Goal: Use online tool/utility: Utilize a website feature to perform a specific function

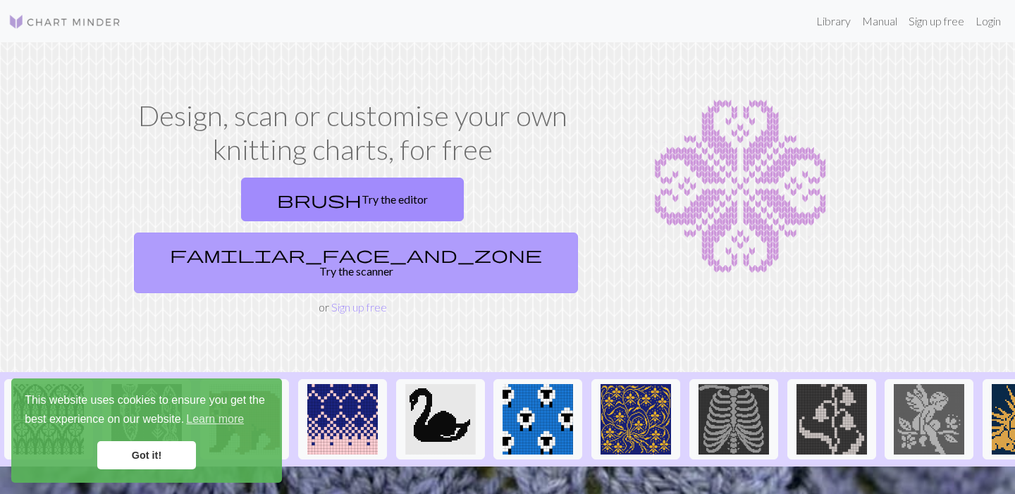
click at [419, 245] on span "familiar_face_and_zone" at bounding box center [356, 255] width 372 height 20
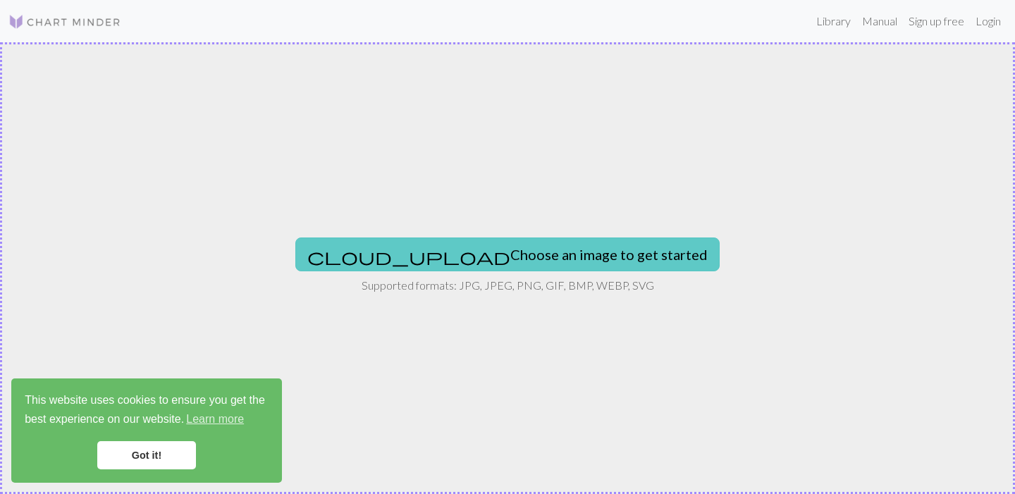
click at [502, 263] on button "cloud_upload Choose an image to get started" at bounding box center [507, 255] width 424 height 34
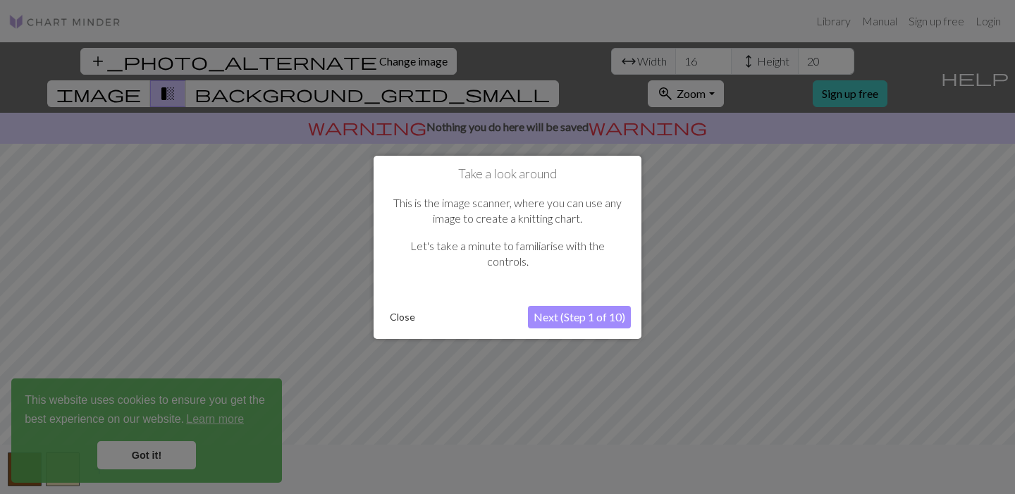
click at [567, 318] on button "Next (Step 1 of 10)" at bounding box center [579, 317] width 103 height 23
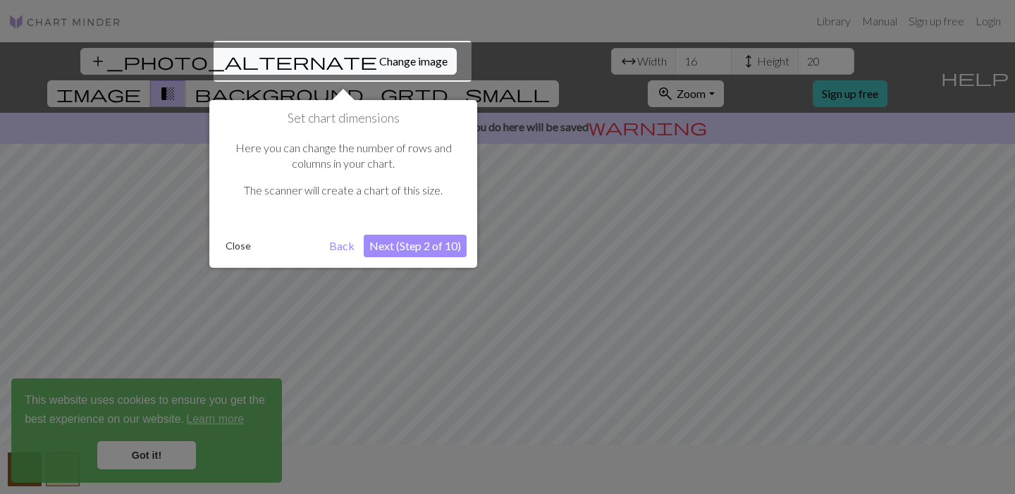
click at [238, 246] on button "Close" at bounding box center [238, 245] width 37 height 21
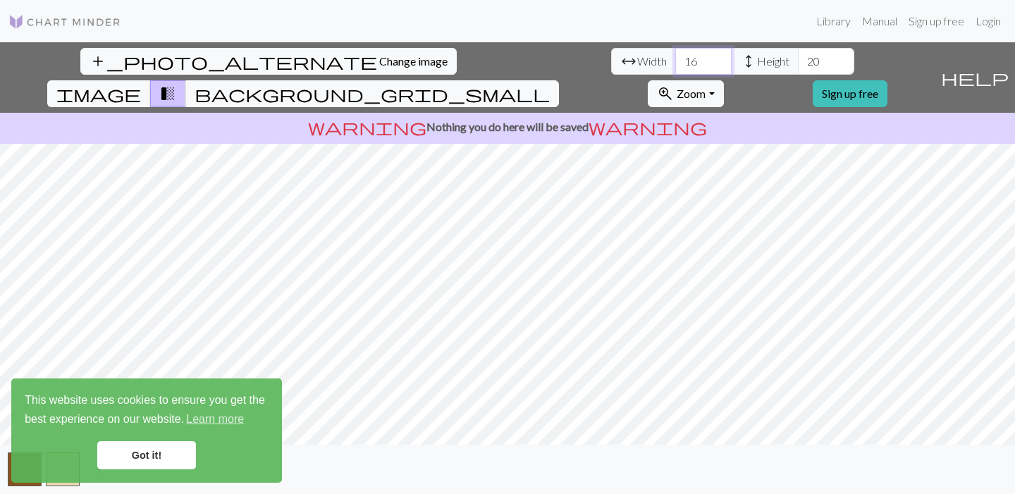
drag, startPoint x: 306, startPoint y: 62, endPoint x: 246, endPoint y: 54, distance: 60.5
click at [611, 54] on div "arrow_range Width 16 height Height 20" at bounding box center [732, 61] width 243 height 27
type input "24"
drag, startPoint x: 432, startPoint y: 63, endPoint x: 379, endPoint y: 61, distance: 53.6
click at [611, 61] on div "arrow_range Width 24 height Height 20" at bounding box center [732, 61] width 243 height 27
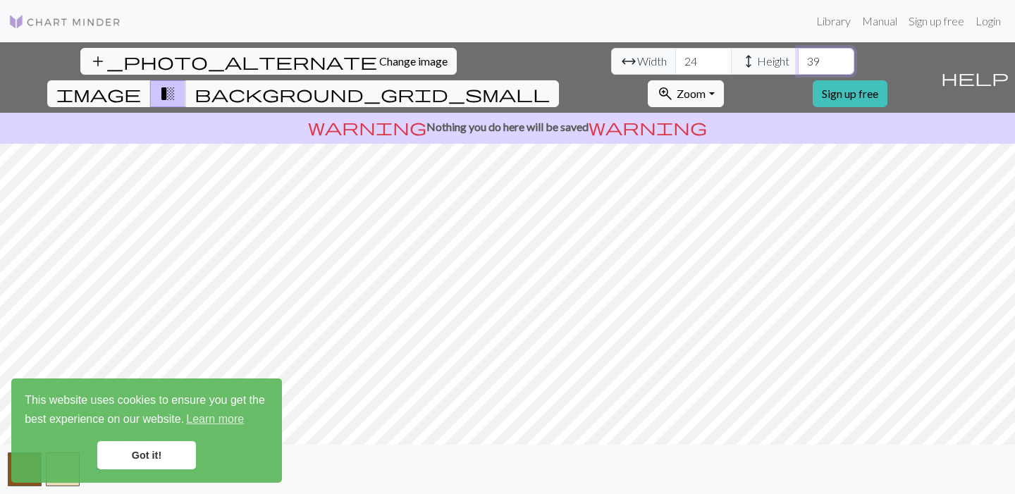
type input "39"
click at [706, 87] on span "Zoom" at bounding box center [691, 93] width 29 height 13
click at [550, 84] on span "background_grid_small" at bounding box center [372, 94] width 355 height 20
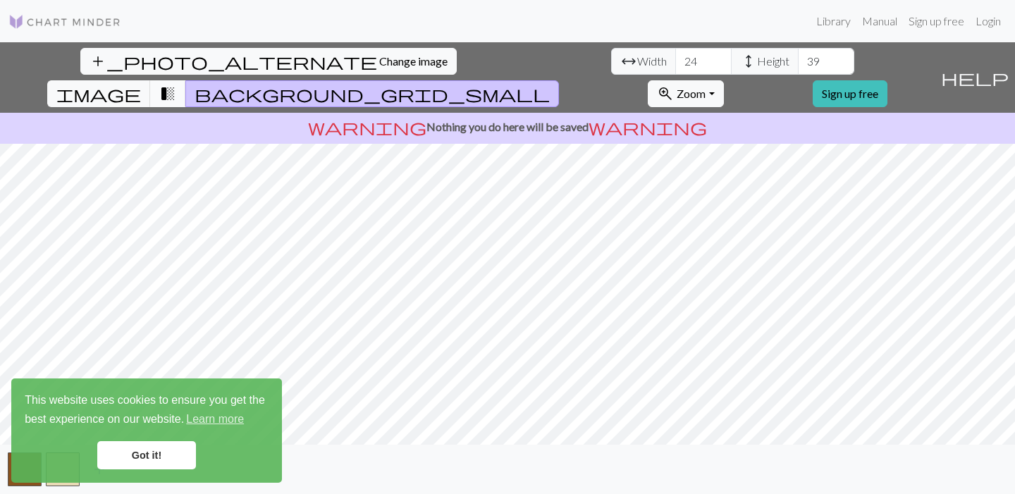
click at [176, 84] on span "transition_fade" at bounding box center [167, 94] width 17 height 20
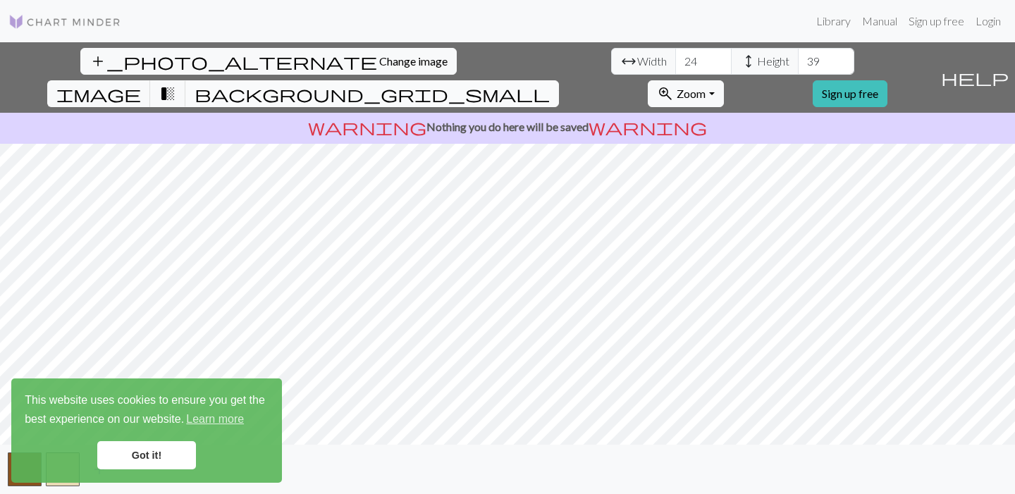
click at [550, 84] on span "background_grid_small" at bounding box center [372, 94] width 355 height 20
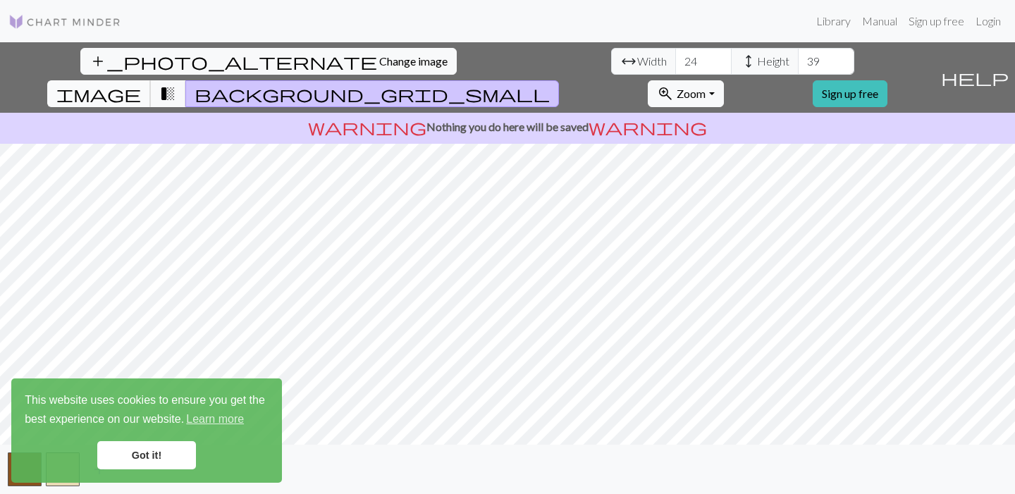
click at [141, 84] on span "image" at bounding box center [98, 94] width 85 height 20
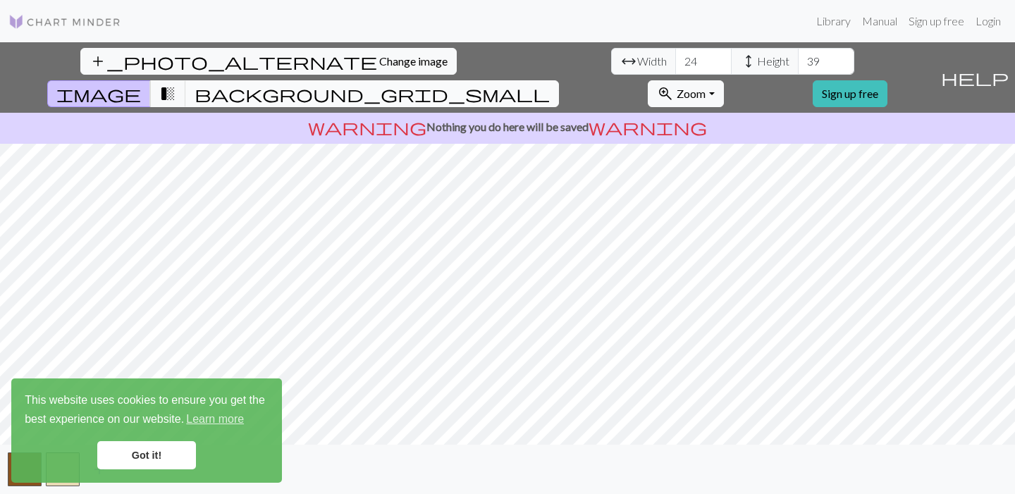
click at [550, 84] on span "background_grid_small" at bounding box center [372, 94] width 355 height 20
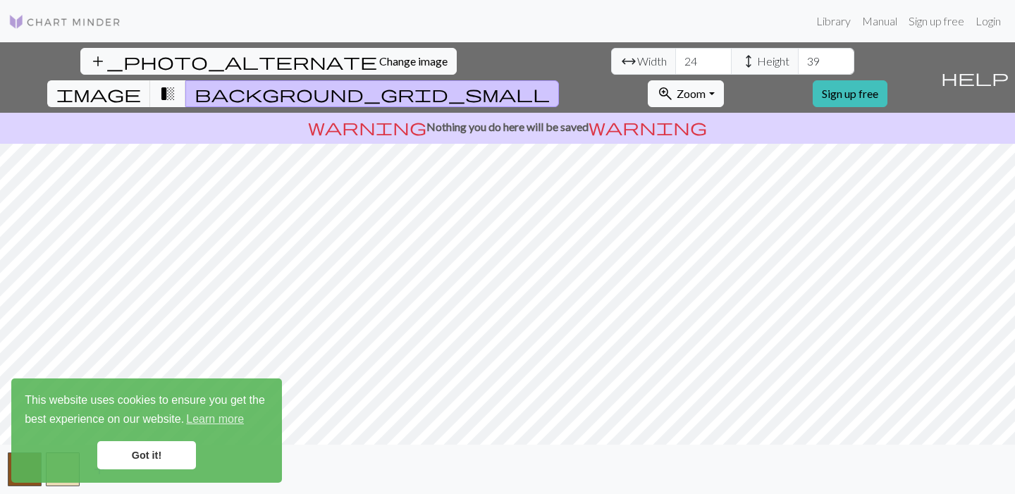
click at [164, 455] on link "Got it!" at bounding box center [146, 455] width 99 height 28
